Goal: Task Accomplishment & Management: Complete application form

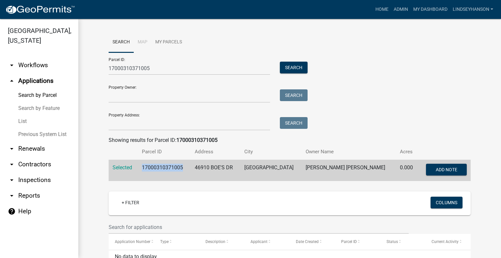
click at [47, 65] on link "arrow_drop_down Workflows" at bounding box center [39, 65] width 78 height 16
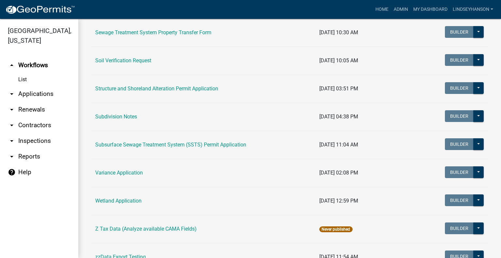
scroll to position [417, 0]
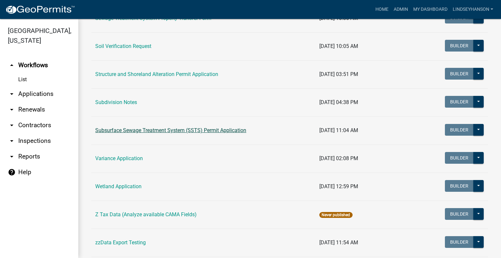
click at [216, 131] on link "Subsurface Sewage Treatment System (SSTS) Permit Application" at bounding box center [170, 130] width 151 height 6
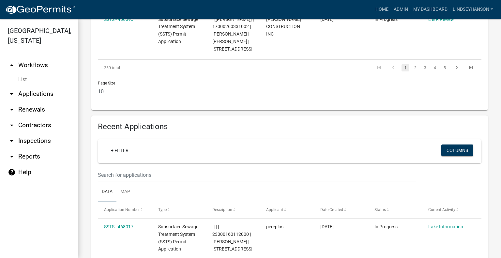
scroll to position [703, 0]
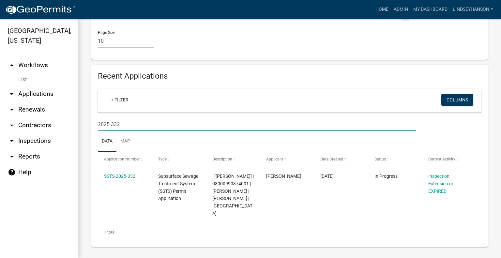
type input "2025-332"
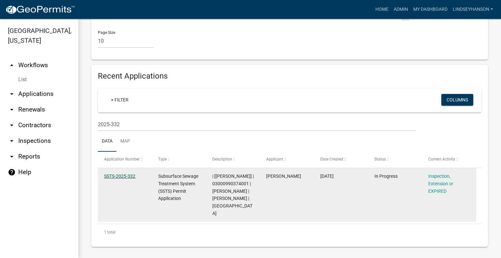
click at [115, 179] on link "SSTS-2025-332" at bounding box center [119, 175] width 31 height 5
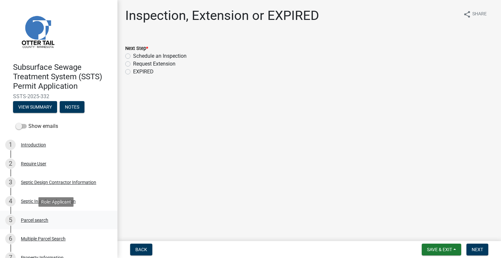
click at [39, 223] on div "5 Parcel search" at bounding box center [56, 220] width 102 height 10
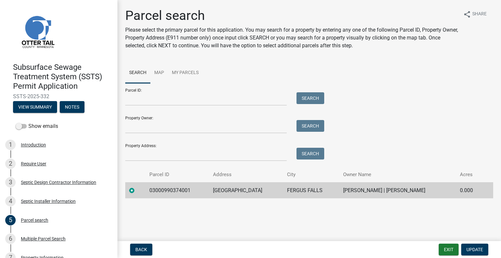
click at [168, 192] on td "03000990374001" at bounding box center [176, 190] width 63 height 16
copy td "03000990374001"
click at [233, 190] on td "[GEOGRAPHIC_DATA]" at bounding box center [246, 190] width 74 height 16
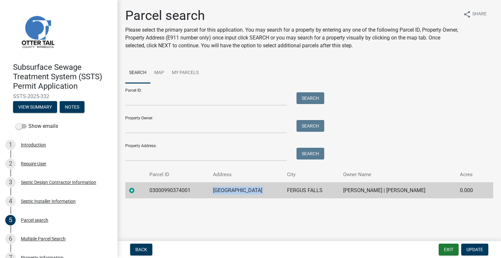
click at [233, 190] on td "[GEOGRAPHIC_DATA]" at bounding box center [246, 190] width 74 height 16
copy td "[GEOGRAPHIC_DATA]"
click at [299, 189] on td "FERGUS FALLS" at bounding box center [311, 190] width 56 height 16
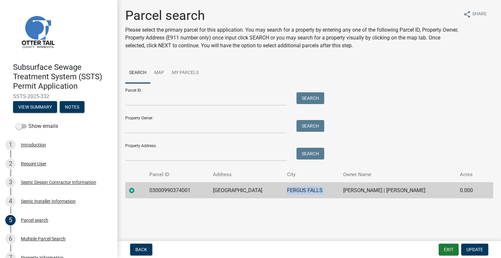
copy td "FERGUS FALLS"
click at [369, 190] on td "[PERSON_NAME] | [PERSON_NAME]" at bounding box center [397, 190] width 117 height 16
copy td "[PERSON_NAME] | [PERSON_NAME]"
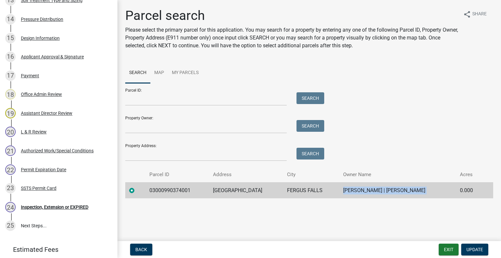
scroll to position [407, 0]
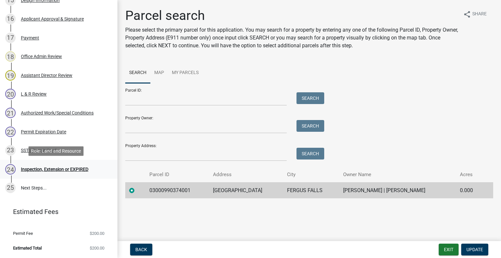
click at [57, 167] on div "Inspection, Extension or EXPIRED" at bounding box center [54, 169] width 67 height 5
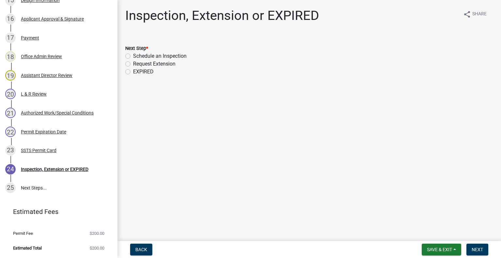
click at [182, 56] on label "Schedule an Inspection" at bounding box center [159, 56] width 53 height 8
click at [137, 56] on input "Schedule an Inspection" at bounding box center [135, 54] width 4 height 4
radio input "true"
click at [481, 249] on span "Next" at bounding box center [476, 249] width 11 height 5
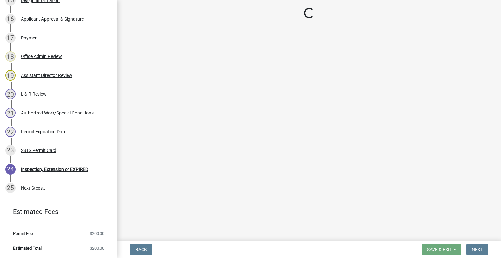
scroll to position [426, 0]
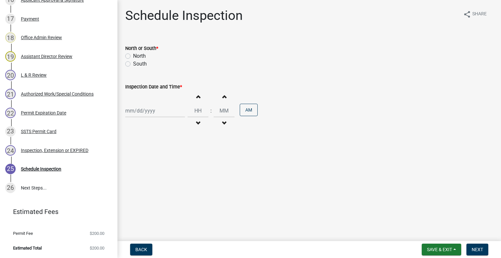
click at [135, 64] on label "South" at bounding box center [140, 64] width 14 height 8
click at [135, 64] on input "South" at bounding box center [135, 62] width 4 height 4
radio input "true"
click at [143, 109] on div at bounding box center [155, 110] width 60 height 13
select select "8"
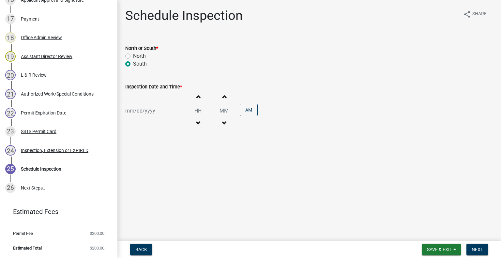
select select "2025"
click at [130, 187] on div "25" at bounding box center [131, 187] width 10 height 10
type input "[DATE]"
click at [191, 119] on button "Decrement hours" at bounding box center [198, 123] width 14 height 12
type input "11"
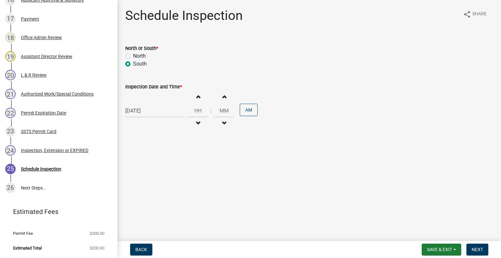
type input "00"
click at [196, 95] on span "button" at bounding box center [197, 96] width 3 height 5
type input "12"
click at [240, 109] on button "AM" at bounding box center [249, 110] width 18 height 12
click at [477, 249] on span "Next" at bounding box center [476, 249] width 11 height 5
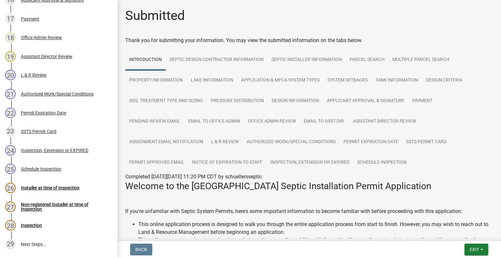
scroll to position [482, 0]
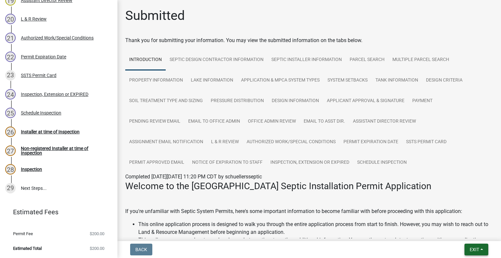
click at [467, 250] on button "Exit" at bounding box center [476, 249] width 24 height 12
click at [460, 239] on button "Save & Exit" at bounding box center [462, 233] width 52 height 16
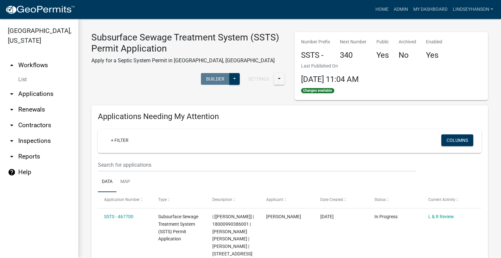
click at [42, 94] on link "arrow_drop_down Applications" at bounding box center [39, 94] width 78 height 16
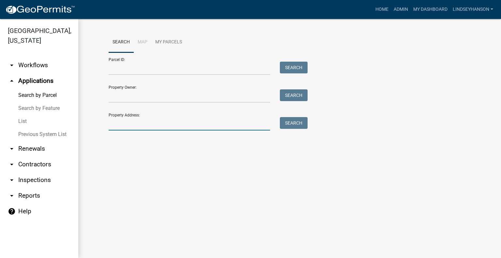
click at [143, 126] on input "Property Address:" at bounding box center [189, 123] width 161 height 13
click at [146, 71] on input "Parcel ID:" at bounding box center [189, 68] width 161 height 13
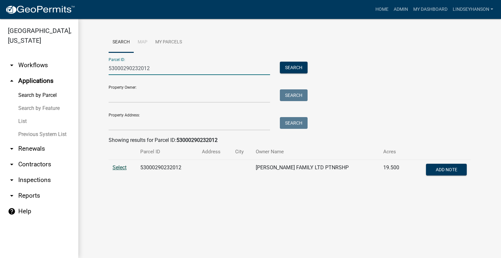
type input "53000290232012"
click at [124, 167] on span "Select" at bounding box center [119, 167] width 14 height 6
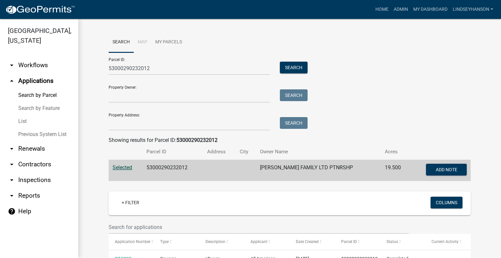
click at [47, 68] on link "arrow_drop_down Workflows" at bounding box center [39, 65] width 78 height 16
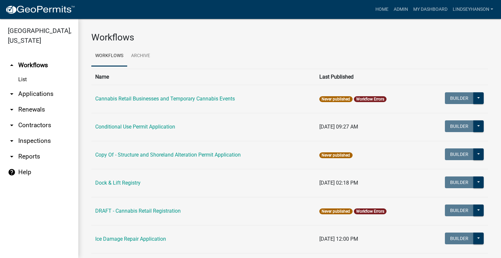
click at [46, 91] on link "arrow_drop_down Applications" at bounding box center [39, 94] width 78 height 16
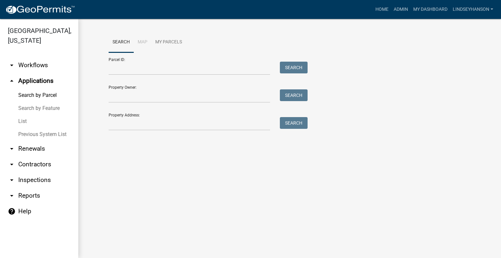
click at [34, 67] on link "arrow_drop_down Workflows" at bounding box center [39, 65] width 78 height 16
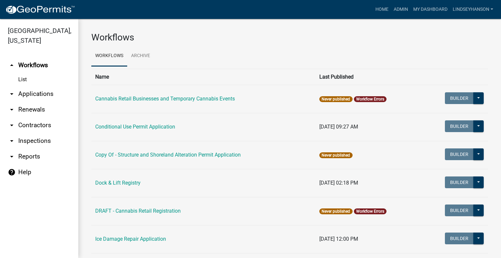
click at [47, 96] on link "arrow_drop_down Applications" at bounding box center [39, 94] width 78 height 16
click at [47, 94] on link "arrow_drop_down Applications" at bounding box center [39, 94] width 78 height 16
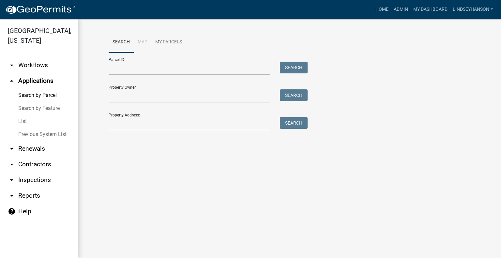
click at [43, 62] on link "arrow_drop_down Workflows" at bounding box center [39, 65] width 78 height 16
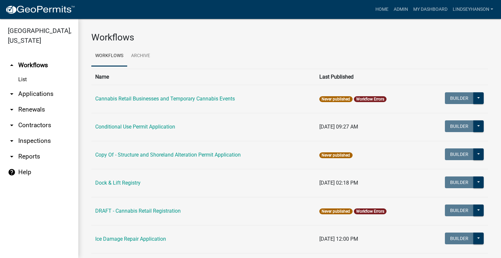
click at [53, 92] on link "arrow_drop_down Applications" at bounding box center [39, 94] width 78 height 16
